Goal: Task Accomplishment & Management: Manage account settings

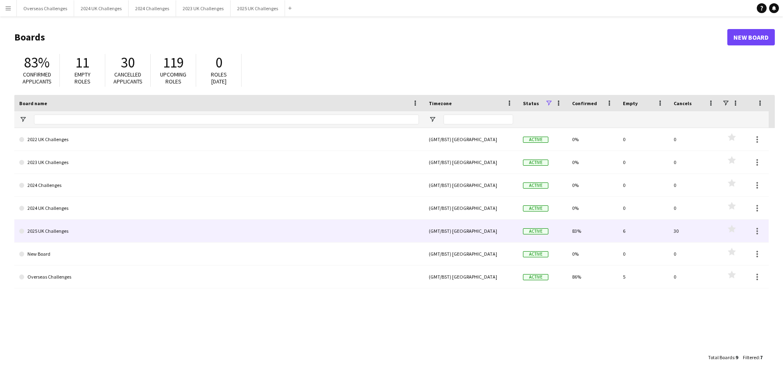
click at [64, 232] on link "2025 UK Challenges" at bounding box center [218, 231] width 399 height 23
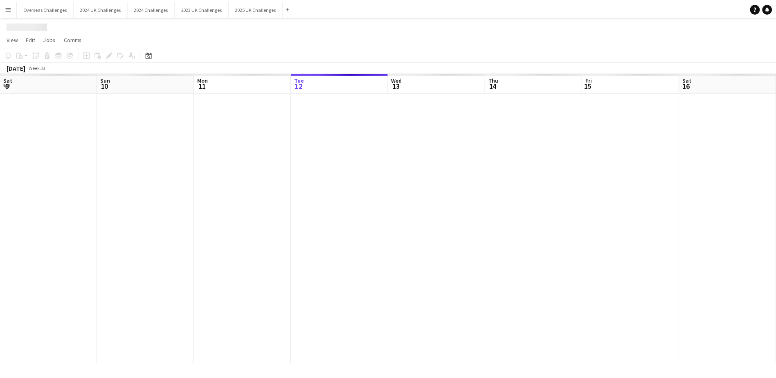
scroll to position [0, 196]
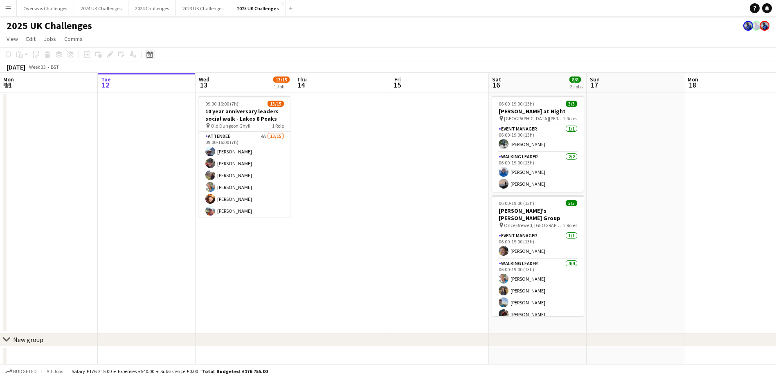
click at [149, 57] on icon at bounding box center [150, 54] width 6 height 7
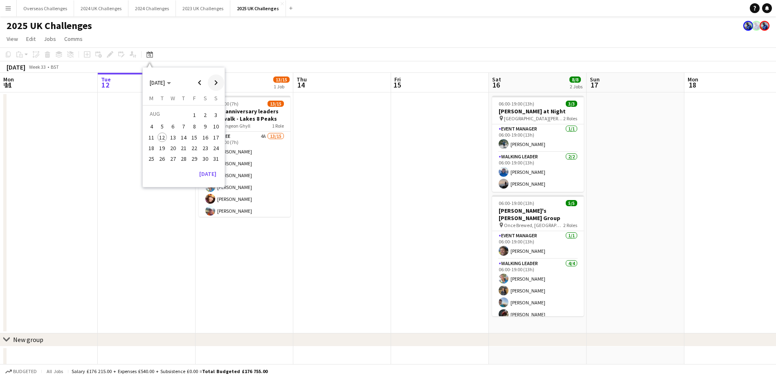
click at [212, 81] on span "Next month" at bounding box center [216, 82] width 16 height 16
click at [203, 148] on span "20" at bounding box center [206, 146] width 10 height 10
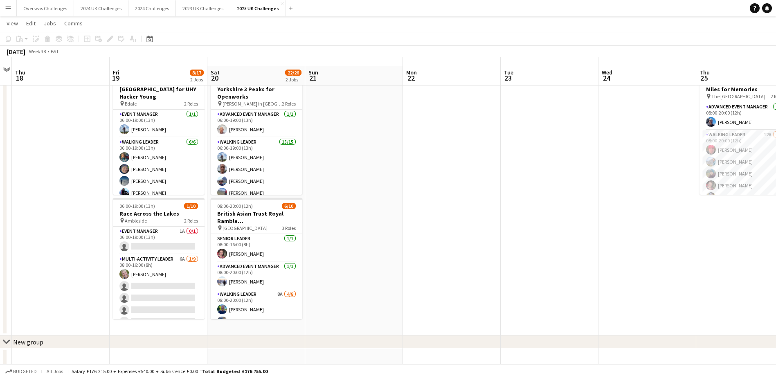
scroll to position [30, 0]
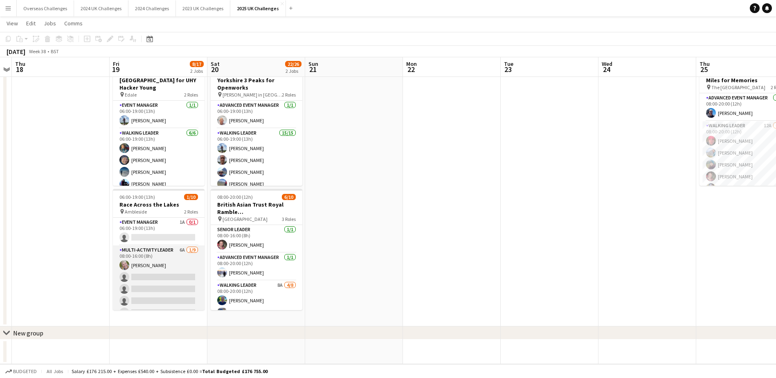
click at [136, 258] on app-card-role "Multi-Activity Leader 6A [DATE] 08:00-16:00 (8h) [PERSON_NAME] single-neutral-a…" at bounding box center [159, 307] width 92 height 123
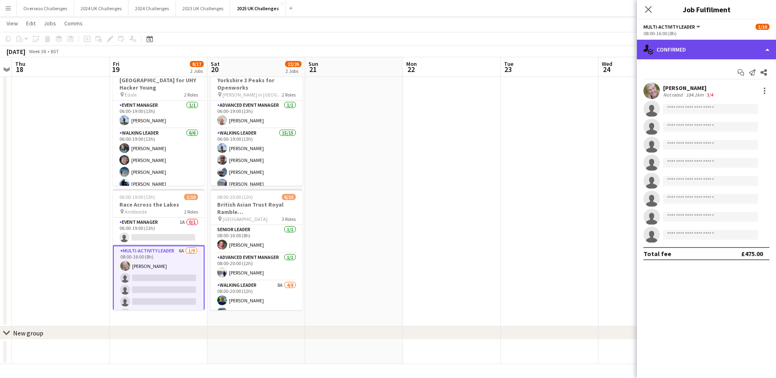
click at [701, 51] on div "single-neutral-actions-check-2 Confirmed" at bounding box center [706, 50] width 139 height 20
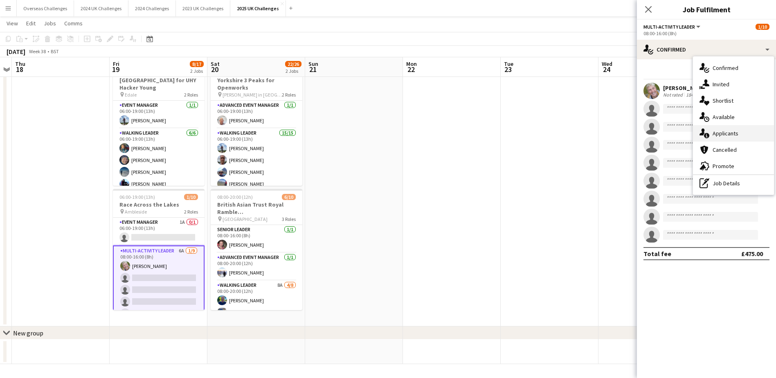
click at [719, 135] on div "single-neutral-actions-information Applicants" at bounding box center [733, 133] width 81 height 16
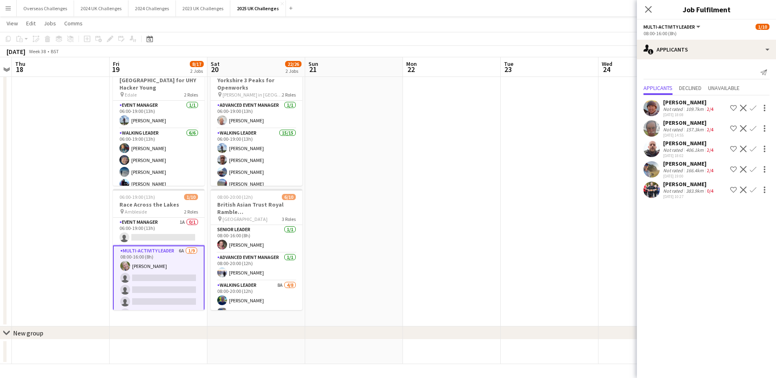
click at [687, 167] on div "166.4km" at bounding box center [695, 170] width 21 height 6
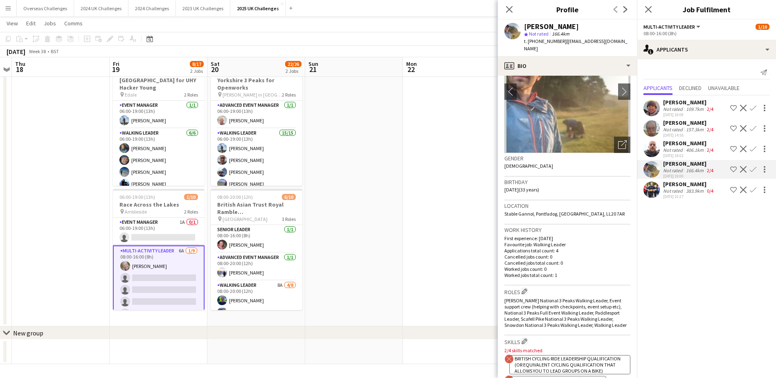
scroll to position [0, 0]
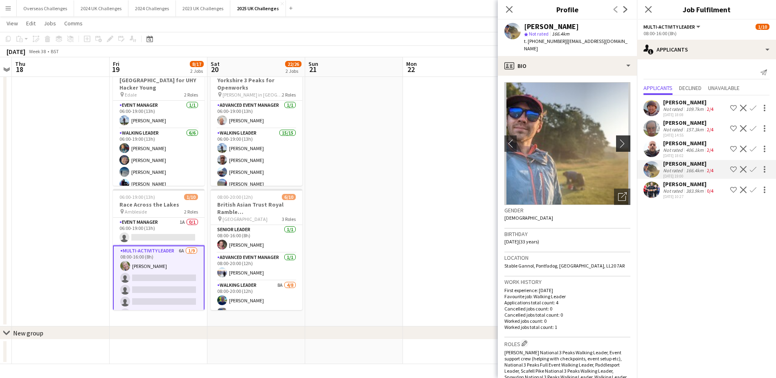
click at [620, 139] on app-icon "chevron-right" at bounding box center [624, 143] width 13 height 9
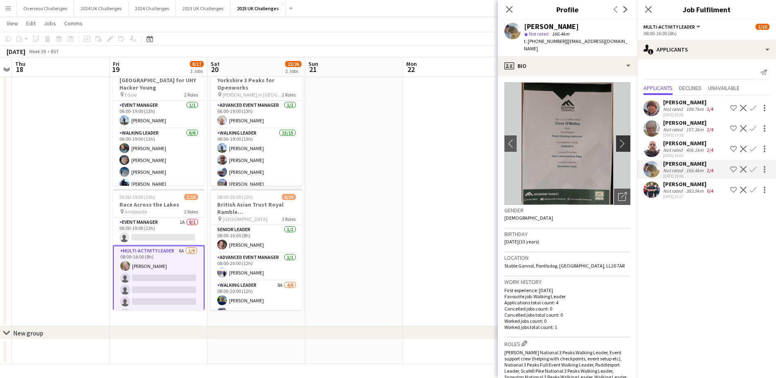
click at [620, 139] on app-icon "chevron-right" at bounding box center [624, 143] width 13 height 9
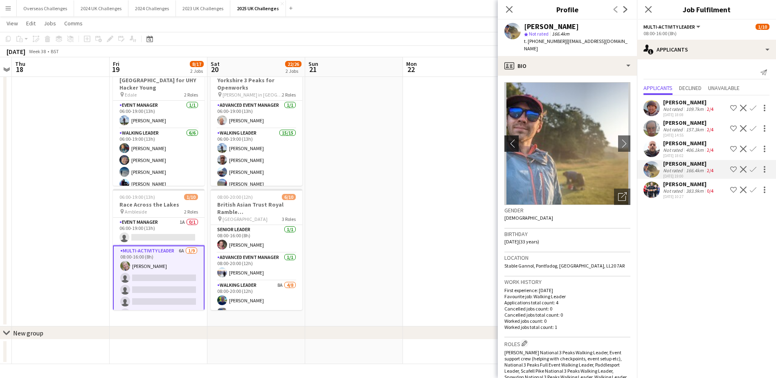
click at [515, 139] on app-icon "chevron-left" at bounding box center [511, 143] width 13 height 9
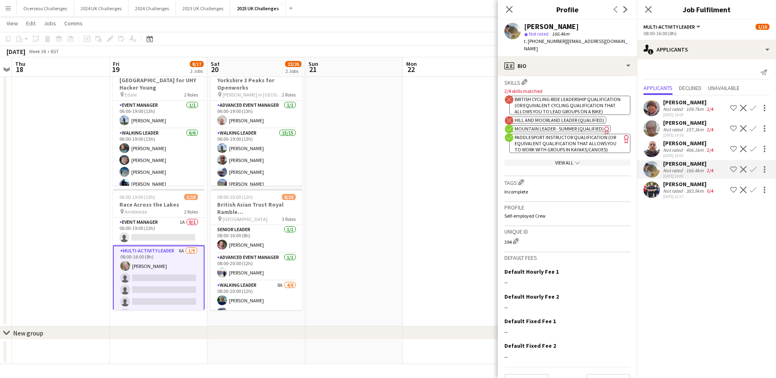
scroll to position [323, 0]
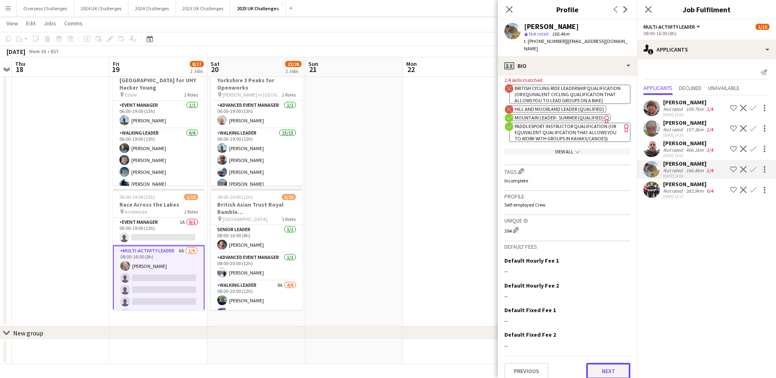
click at [607, 368] on button "Next" at bounding box center [609, 371] width 44 height 16
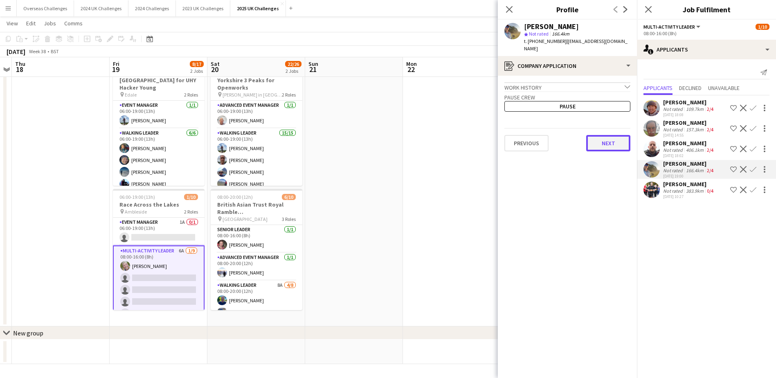
click at [603, 138] on button "Next" at bounding box center [609, 143] width 44 height 16
click at [606, 134] on button "Next" at bounding box center [609, 138] width 44 height 16
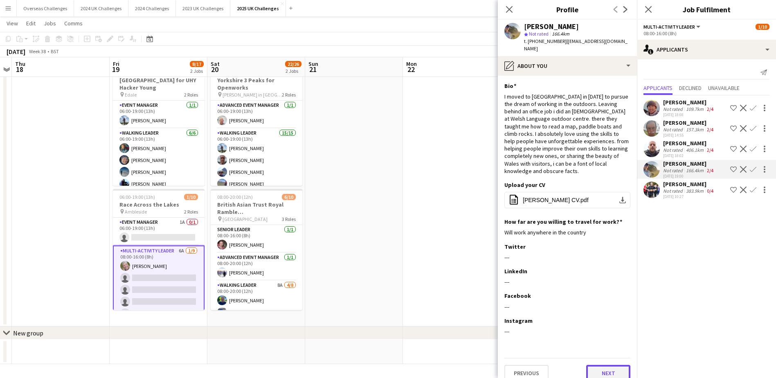
click at [608, 365] on button "Next" at bounding box center [609, 373] width 44 height 16
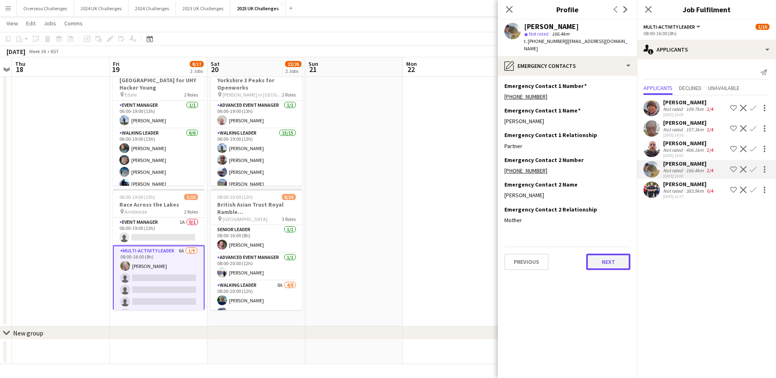
click at [613, 256] on button "Next" at bounding box center [609, 262] width 44 height 16
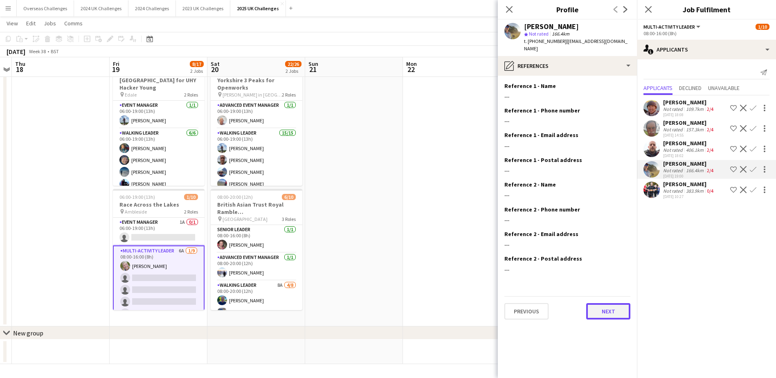
click at [607, 303] on button "Next" at bounding box center [609, 311] width 44 height 16
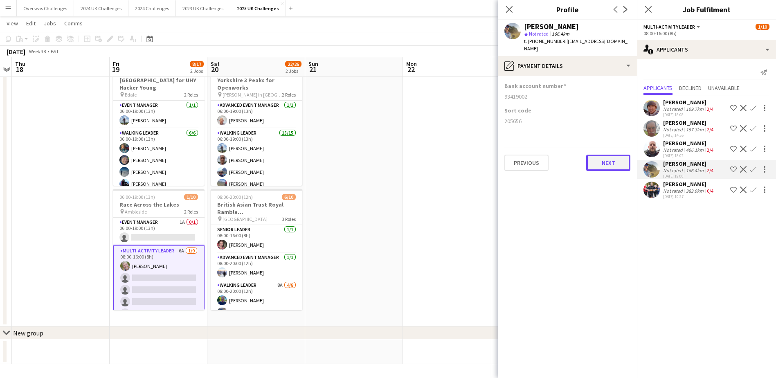
click at [601, 155] on button "Next" at bounding box center [609, 163] width 44 height 16
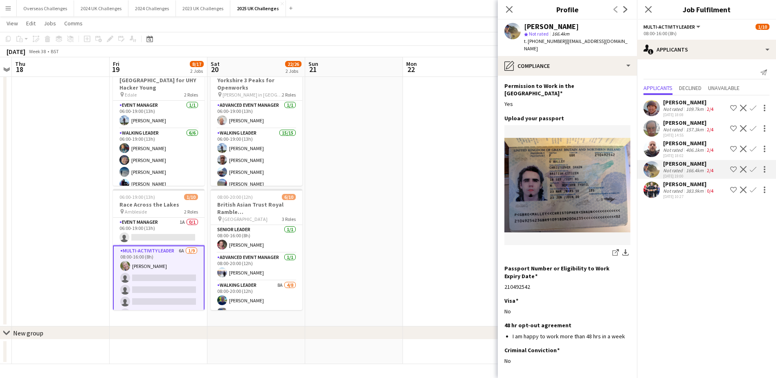
scroll to position [49, 0]
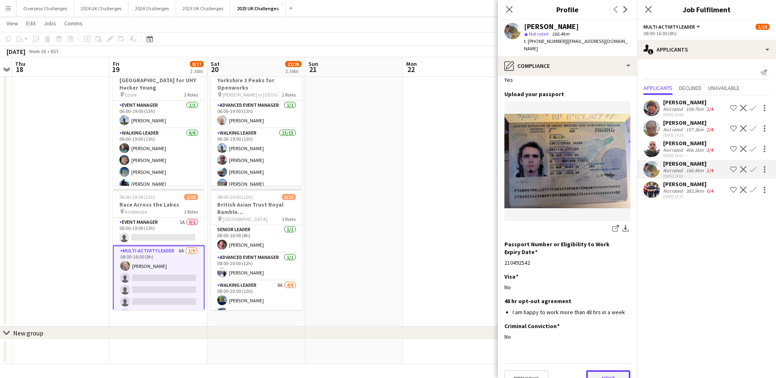
click at [598, 370] on button "Next" at bounding box center [609, 378] width 44 height 16
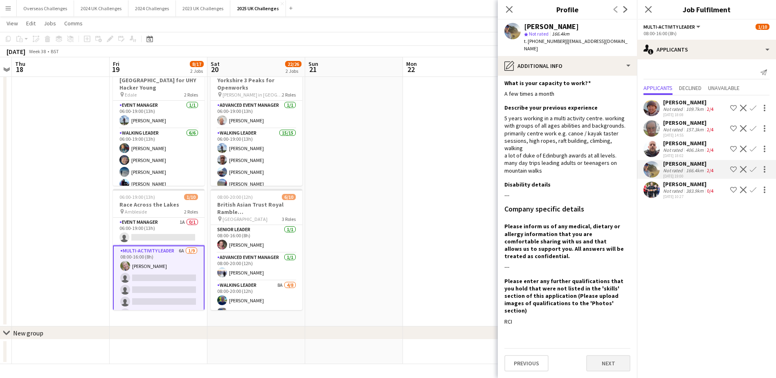
scroll to position [0, 0]
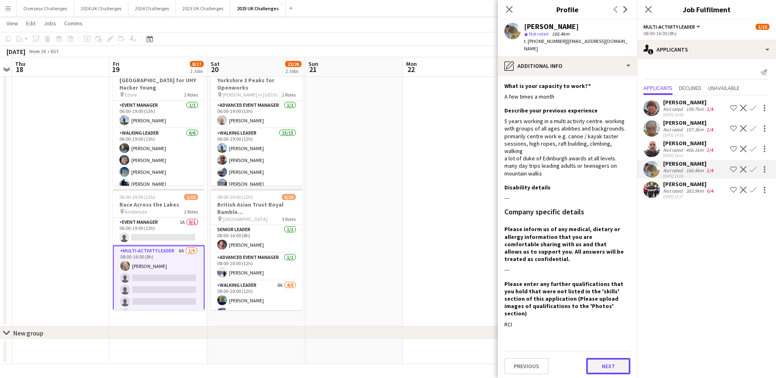
click at [607, 358] on button "Next" at bounding box center [609, 366] width 44 height 16
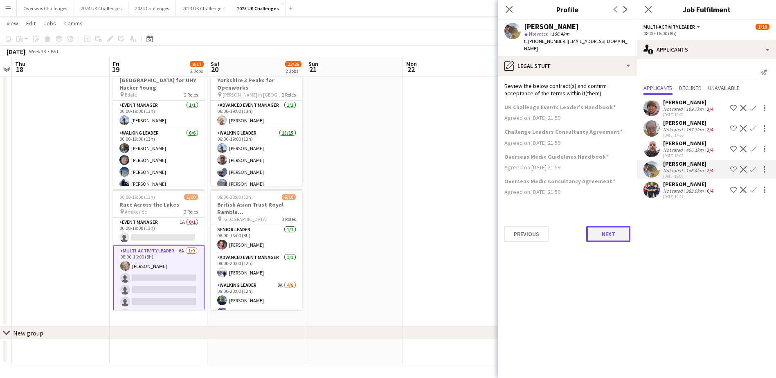
click at [613, 226] on button "Next" at bounding box center [609, 234] width 44 height 16
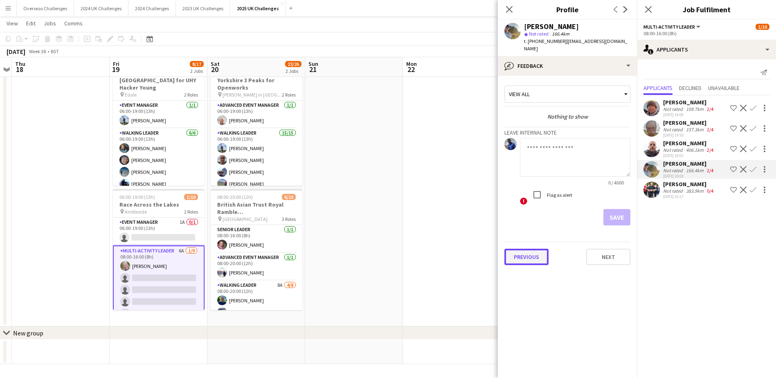
click at [530, 249] on button "Previous" at bounding box center [527, 257] width 44 height 16
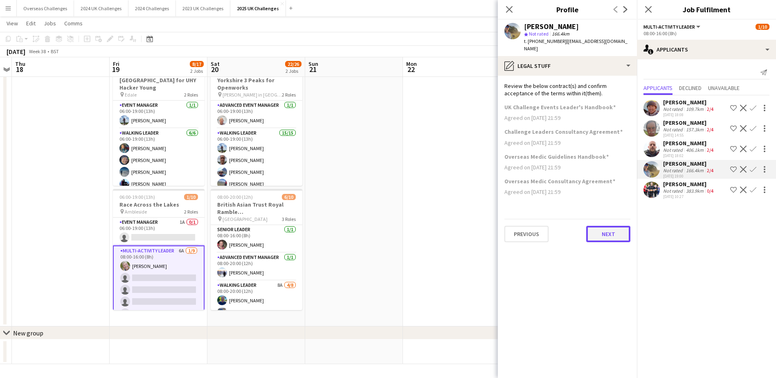
click at [609, 226] on button "Next" at bounding box center [609, 234] width 44 height 16
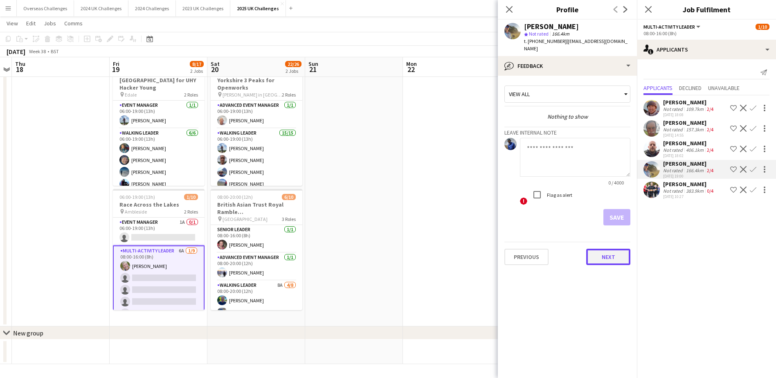
click at [605, 250] on button "Next" at bounding box center [609, 257] width 44 height 16
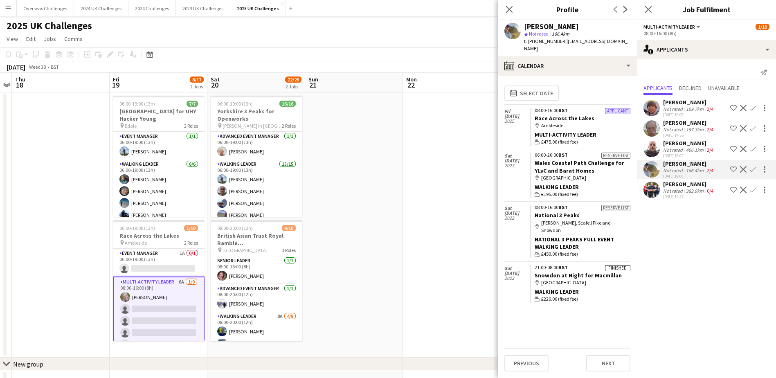
click at [682, 182] on div "[PERSON_NAME]" at bounding box center [689, 184] width 52 height 7
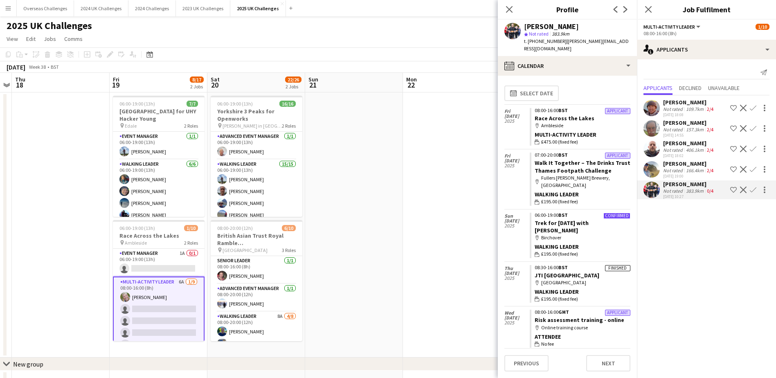
click at [671, 185] on div "[PERSON_NAME]" at bounding box center [689, 184] width 52 height 7
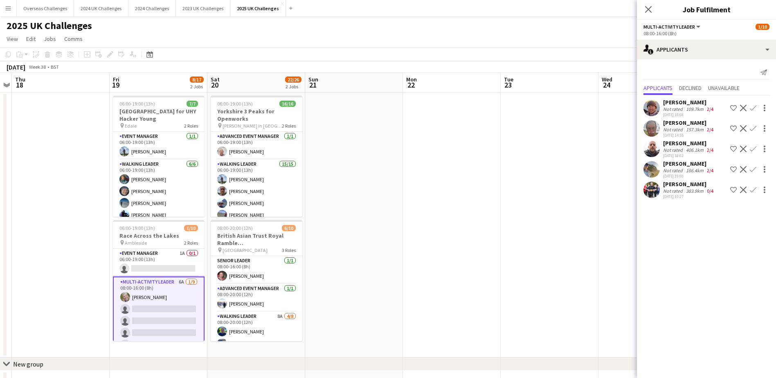
click at [671, 185] on div "[PERSON_NAME]" at bounding box center [689, 184] width 52 height 7
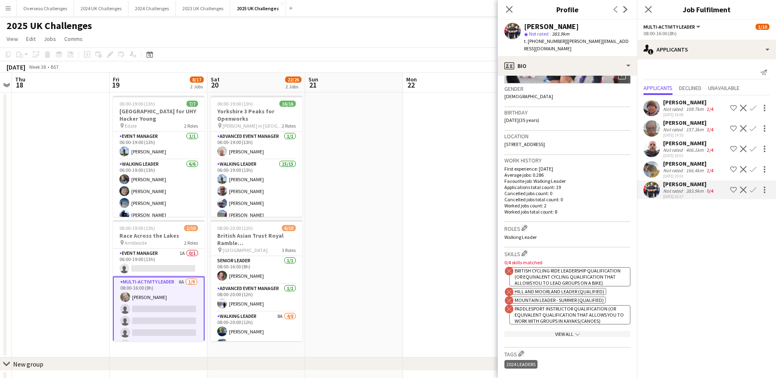
scroll to position [41, 0]
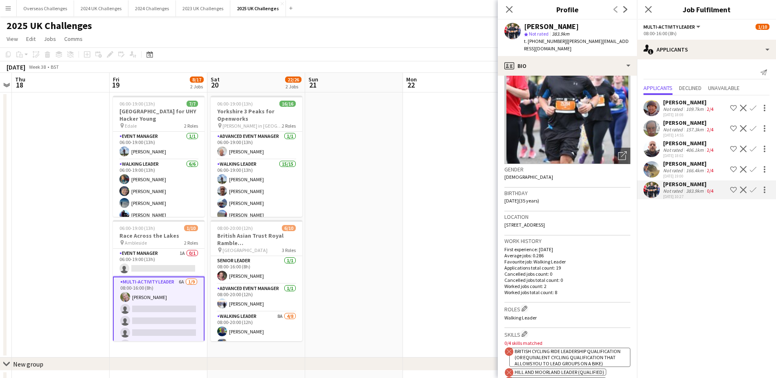
click at [670, 140] on div "[PERSON_NAME]" at bounding box center [689, 143] width 52 height 7
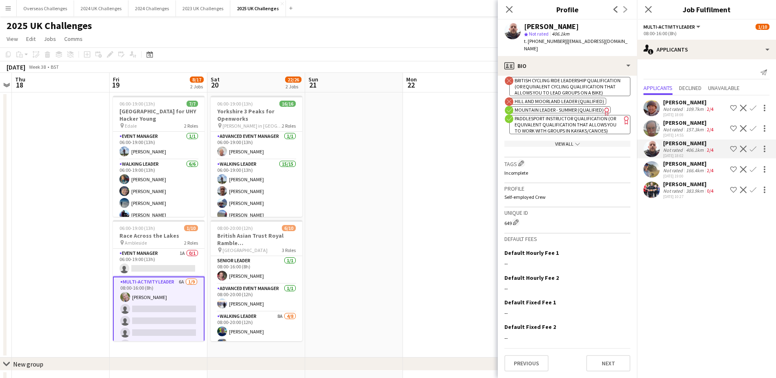
scroll to position [342, 0]
click at [532, 359] on button "Previous" at bounding box center [527, 363] width 44 height 16
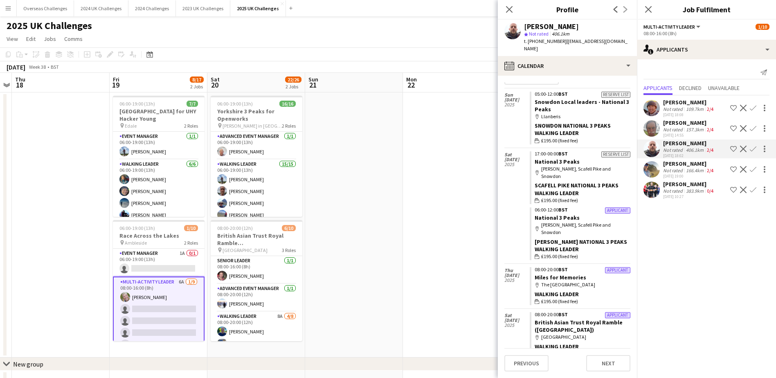
scroll to position [0, 0]
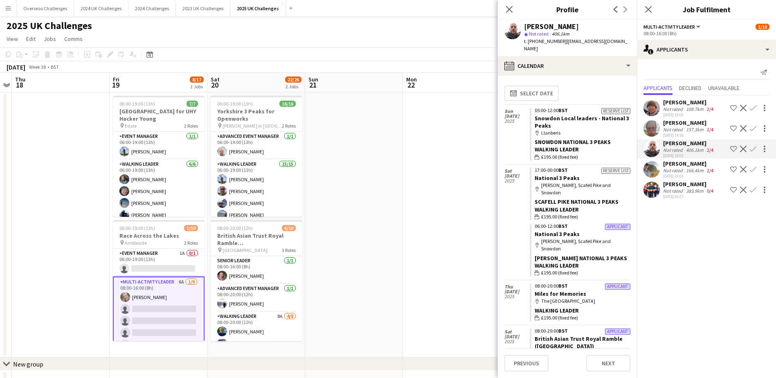
click at [697, 163] on div "[PERSON_NAME]" at bounding box center [689, 163] width 52 height 7
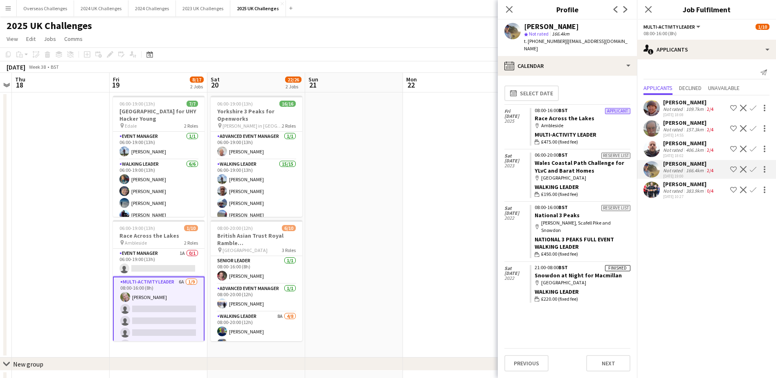
click at [650, 167] on app-user-avatar at bounding box center [652, 169] width 16 height 16
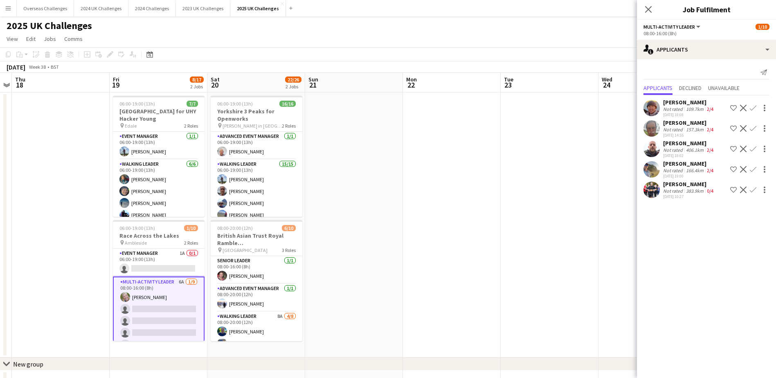
click at [650, 167] on app-user-avatar at bounding box center [652, 169] width 16 height 16
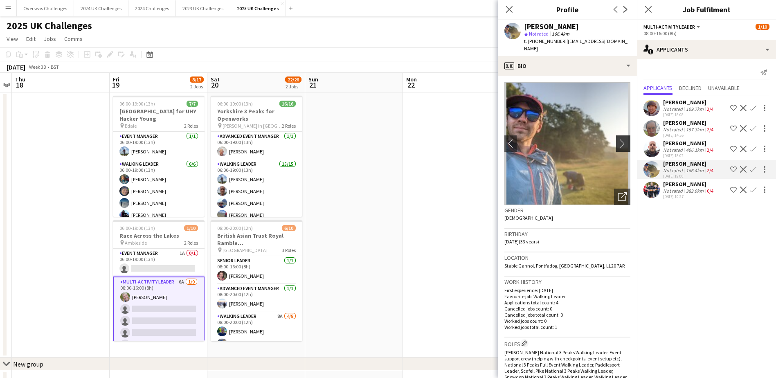
click at [623, 139] on app-icon "chevron-right" at bounding box center [624, 143] width 13 height 9
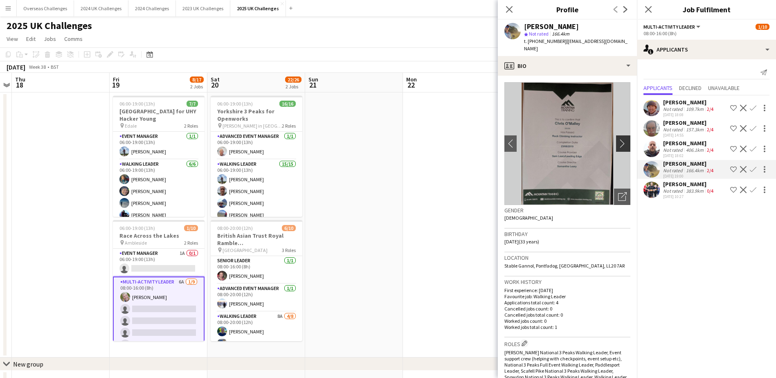
click at [623, 139] on app-icon "chevron-right" at bounding box center [624, 143] width 13 height 9
